Goal: Navigation & Orientation: Go to known website

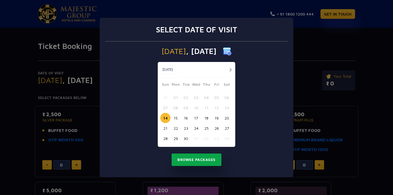
click at [200, 158] on button "Browse Packages" at bounding box center [197, 160] width 50 height 13
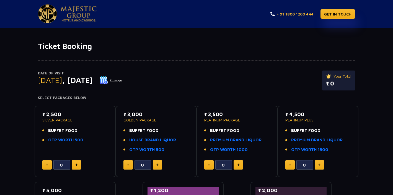
click at [298, 15] on link "+ 91 1800 1200 444" at bounding box center [292, 14] width 43 height 6
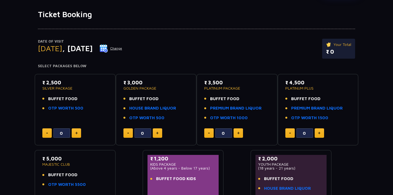
scroll to position [38, 0]
